Goal: Task Accomplishment & Management: Complete application form

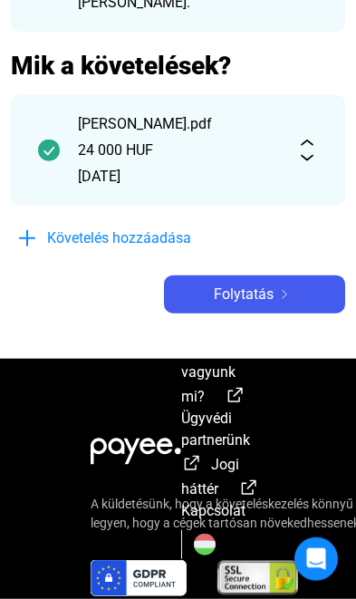
scroll to position [322, 0]
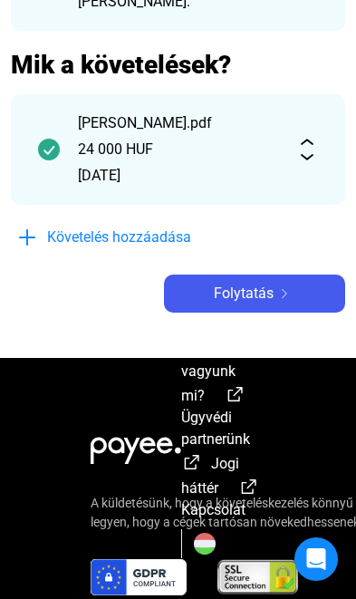
click at [258, 303] on span "Folytatás" at bounding box center [244, 294] width 60 height 22
click at [265, 296] on span "Folytatás" at bounding box center [244, 294] width 60 height 22
click at [165, 229] on span "Követelés hozzáadása" at bounding box center [119, 238] width 144 height 22
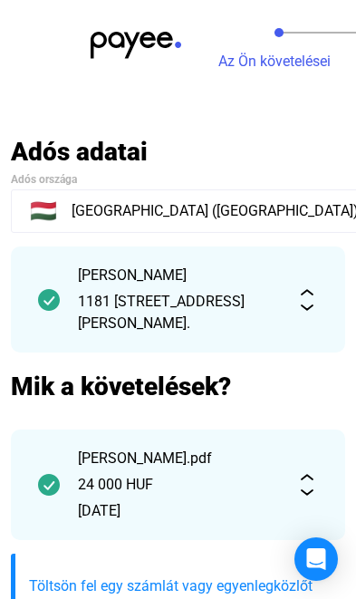
click at [150, 49] on img at bounding box center [136, 45] width 91 height 27
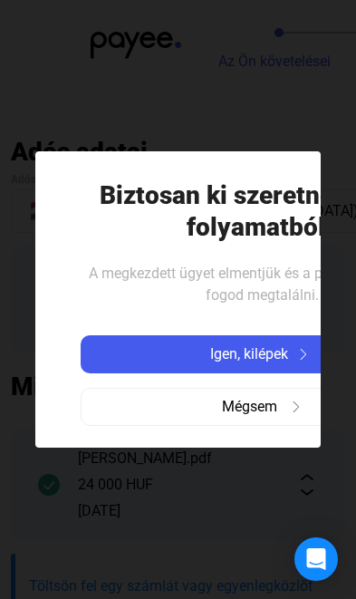
click at [265, 352] on span "Igen, kilépek" at bounding box center [249, 355] width 78 height 22
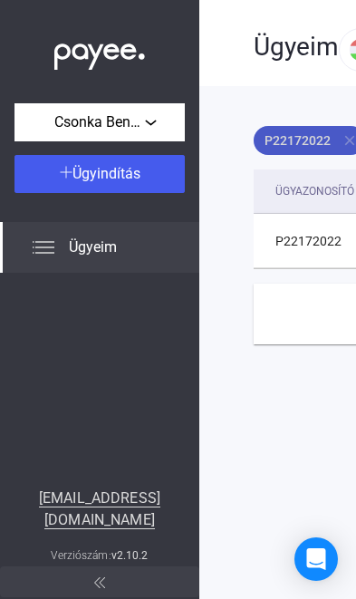
click at [347, 135] on mat-icon "close" at bounding box center [350, 140] width 16 height 16
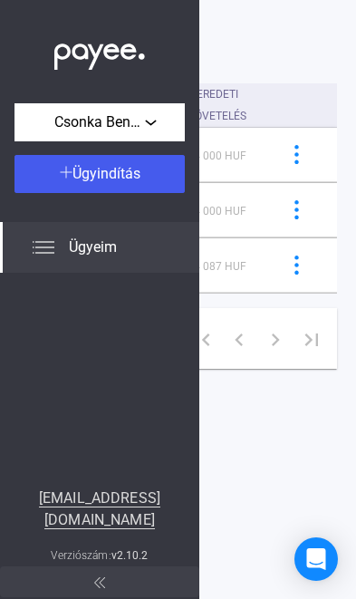
scroll to position [86, 852]
click at [288, 275] on img at bounding box center [297, 265] width 19 height 19
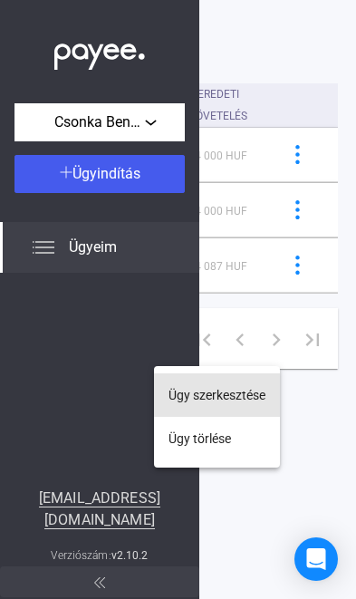
click at [273, 392] on button "Ügy szerkesztése" at bounding box center [217, 396] width 126 height 44
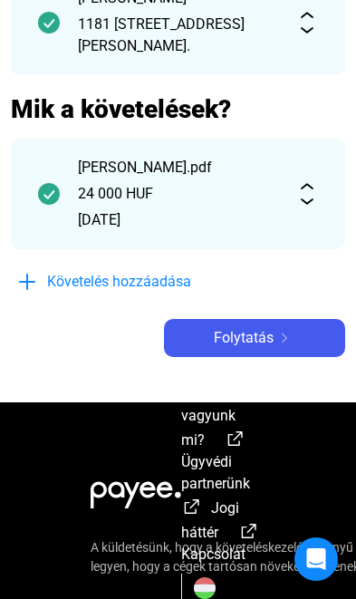
click at [284, 355] on button "Folytatás" at bounding box center [254, 338] width 181 height 38
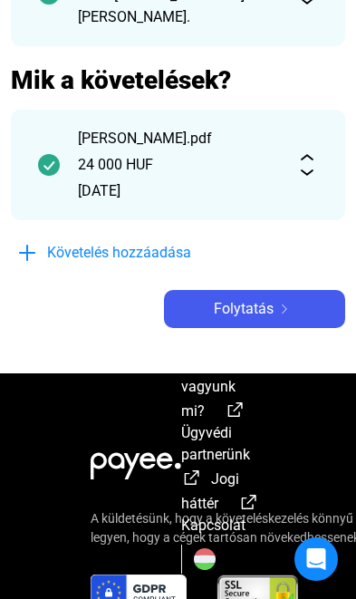
click at [277, 310] on img at bounding box center [285, 309] width 22 height 9
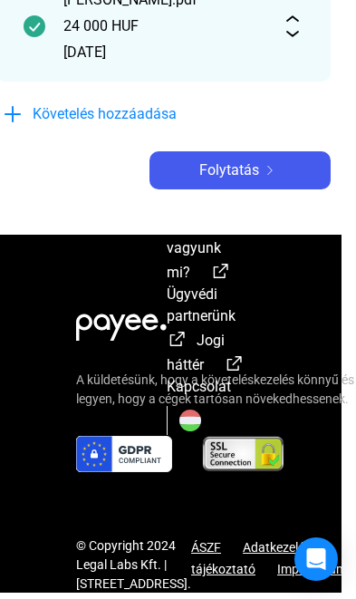
scroll to position [0, 15]
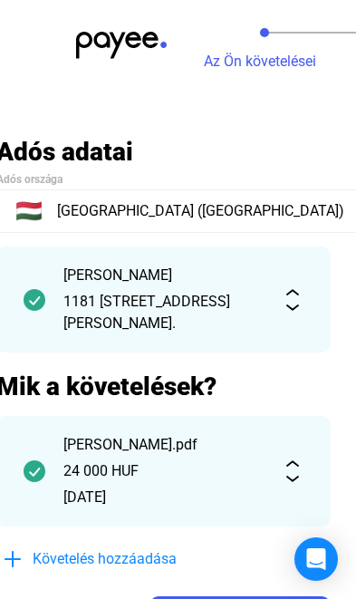
click at [152, 34] on img at bounding box center [121, 45] width 91 height 27
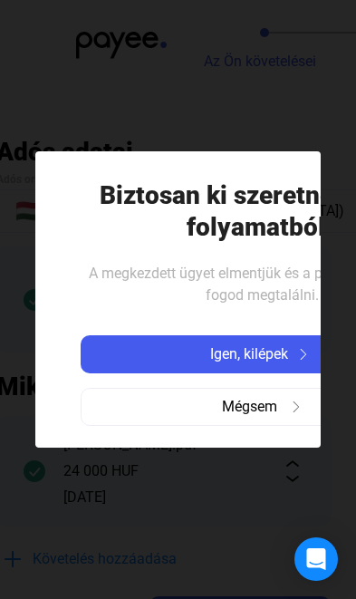
click at [263, 352] on span "Igen, kilépek" at bounding box center [249, 355] width 78 height 22
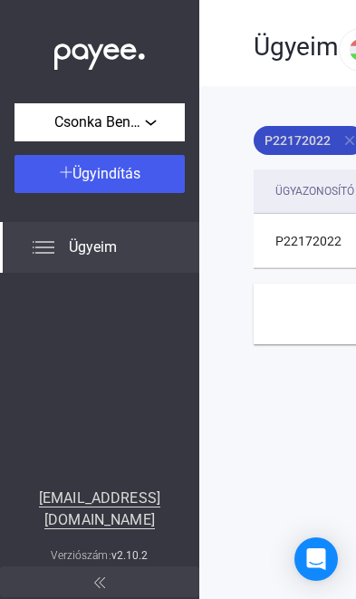
click at [346, 140] on mat-icon "close" at bounding box center [350, 140] width 16 height 16
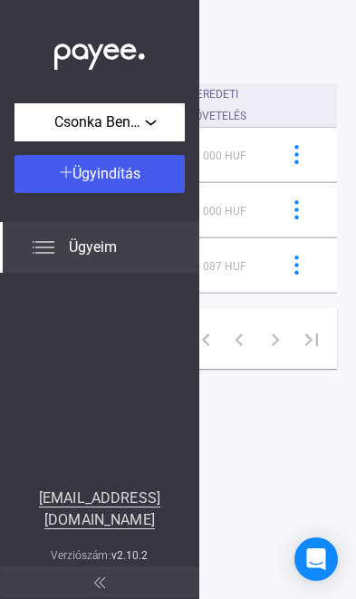
scroll to position [86, 852]
click at [288, 275] on img at bounding box center [297, 265] width 19 height 19
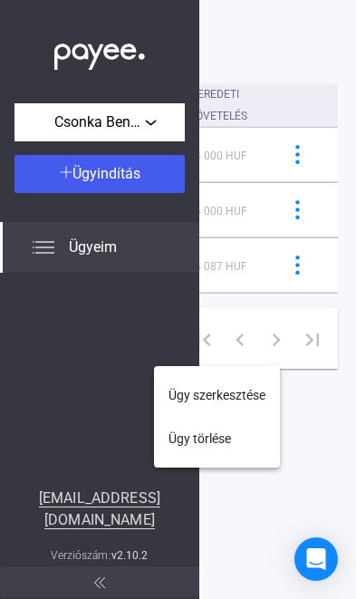
click at [229, 441] on button "Ügy törlése" at bounding box center [217, 439] width 126 height 44
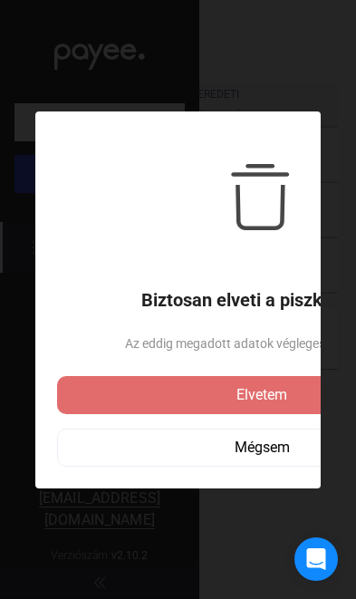
click at [269, 394] on div "Elvetem" at bounding box center [262, 395] width 399 height 22
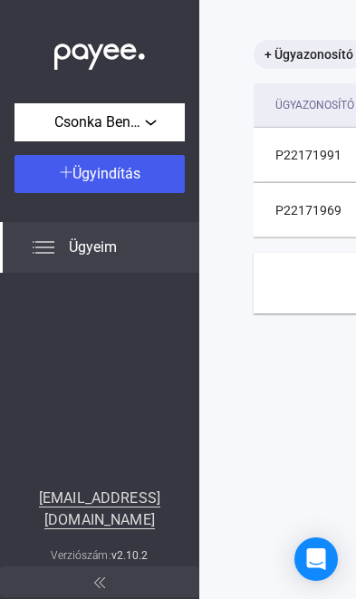
scroll to position [86, 0]
